Goal: Check status: Check status

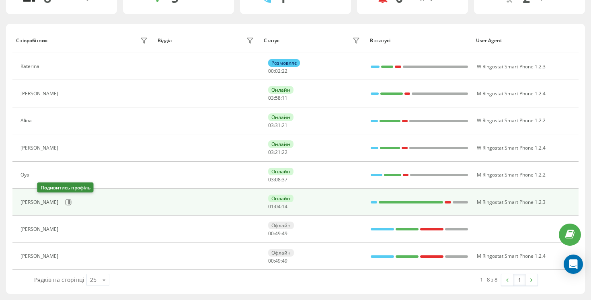
click at [45, 195] on div "[PERSON_NAME]" at bounding box center [84, 202] width 129 height 14
click at [65, 201] on icon at bounding box center [68, 202] width 6 height 6
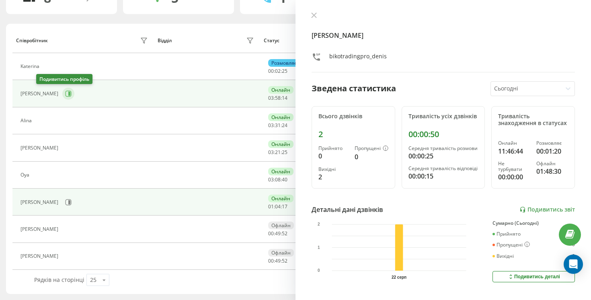
click at [68, 93] on icon at bounding box center [69, 94] width 2 height 4
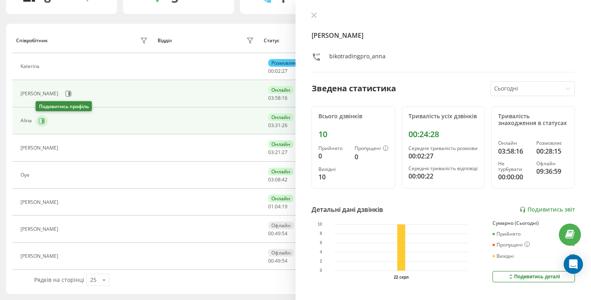
click at [39, 123] on icon at bounding box center [42, 121] width 6 height 6
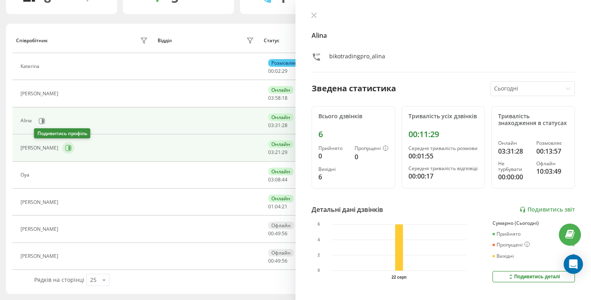
click at [62, 142] on button at bounding box center [68, 148] width 12 height 12
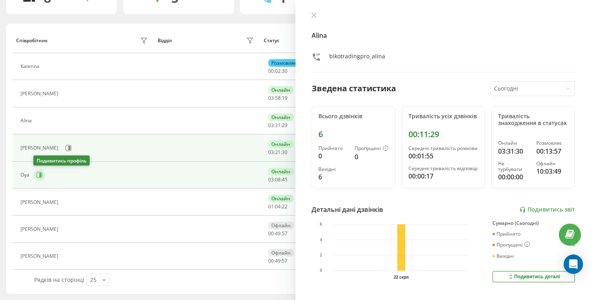
click at [39, 176] on icon at bounding box center [39, 175] width 6 height 6
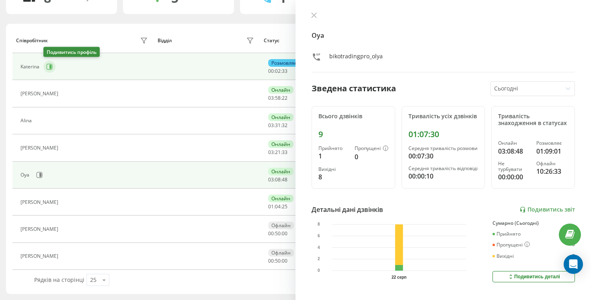
click at [47, 63] on button at bounding box center [49, 67] width 12 height 12
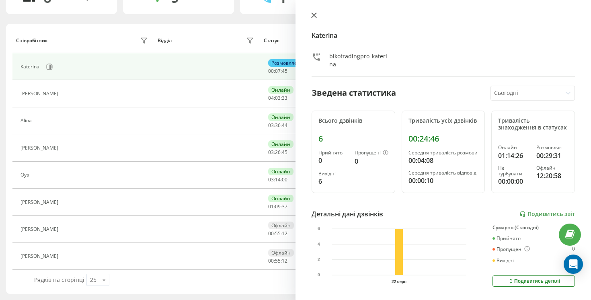
click at [311, 15] on icon at bounding box center [314, 15] width 6 height 6
